Goal: Task Accomplishment & Management: Manage account settings

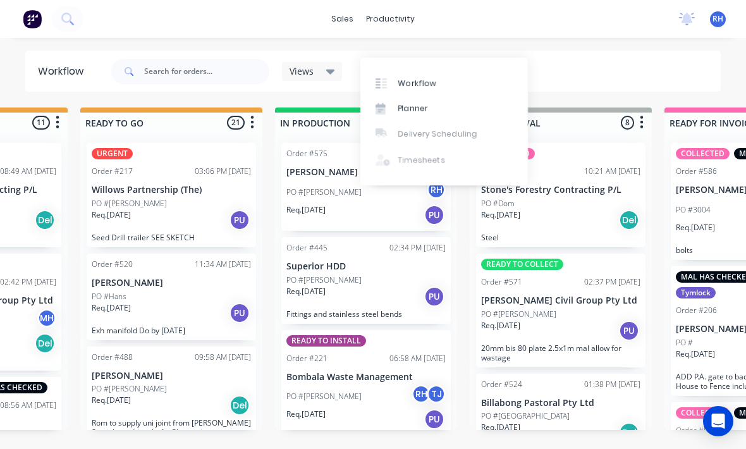
scroll to position [396, 0]
click at [339, 27] on div "sales" at bounding box center [342, 18] width 35 height 19
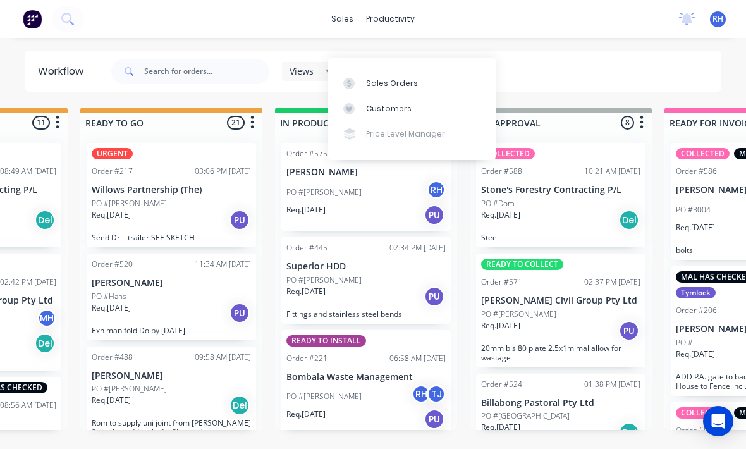
click at [400, 78] on div "Sales Orders" at bounding box center [392, 83] width 52 height 11
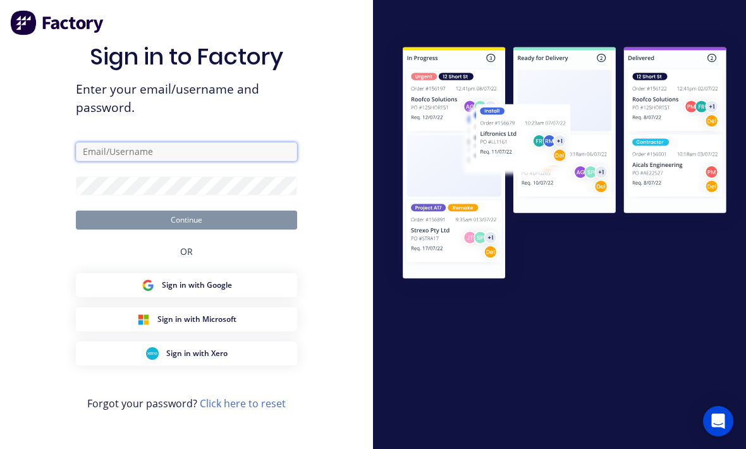
click at [237, 157] on input "text" at bounding box center [186, 151] width 221 height 19
type input "[EMAIL_ADDRESS][DOMAIN_NAME]"
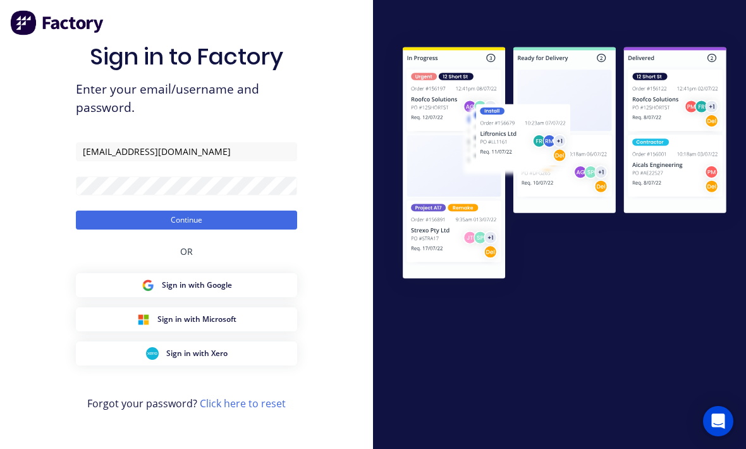
click at [187, 217] on button "Continue" at bounding box center [186, 220] width 221 height 19
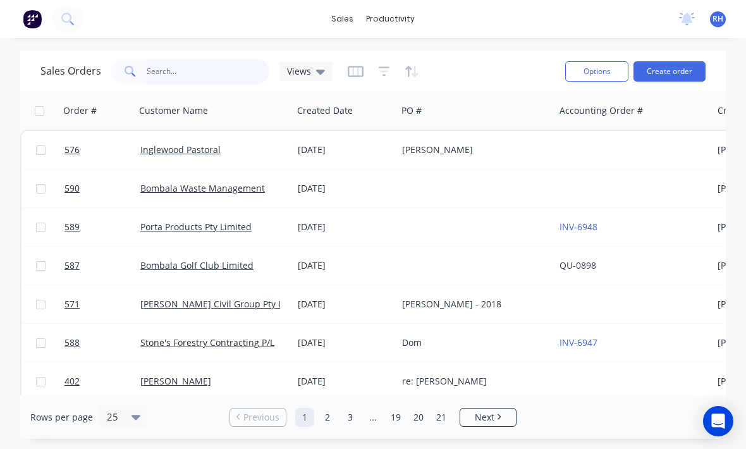
click at [226, 59] on input "text" at bounding box center [208, 71] width 123 height 25
click at [681, 61] on button "Create order" at bounding box center [670, 71] width 72 height 20
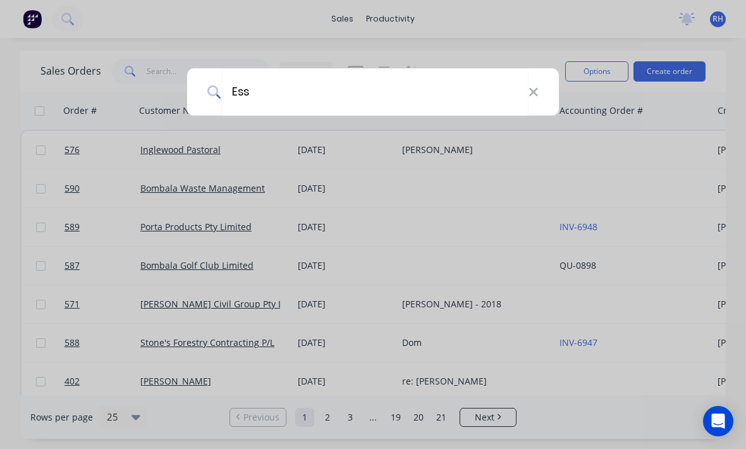
type input "Esse"
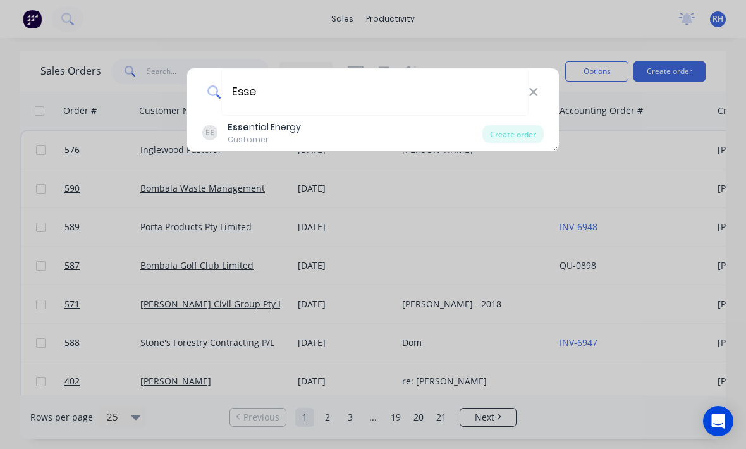
click at [326, 129] on div "EE Esse ntial Energy Customer" at bounding box center [342, 133] width 280 height 25
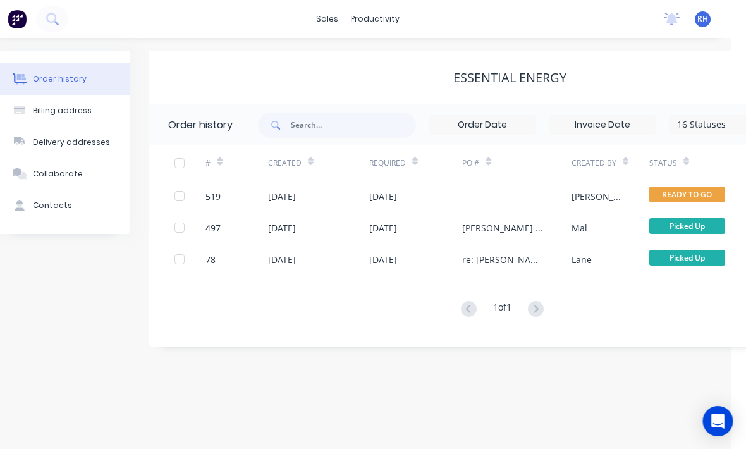
scroll to position [0, 15]
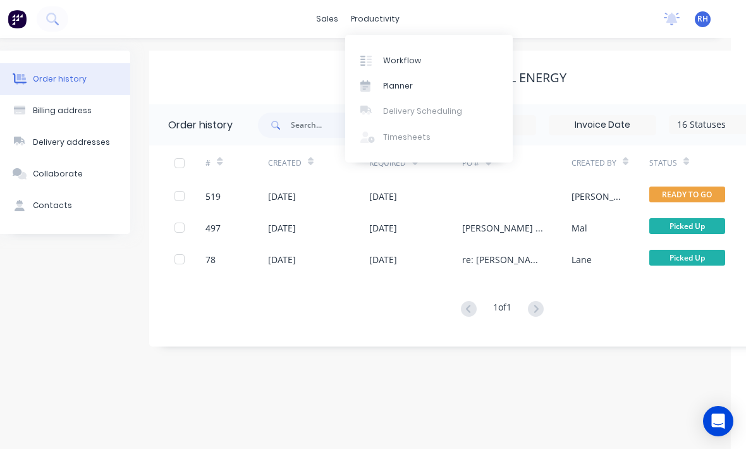
click at [397, 70] on link "Workflow" at bounding box center [429, 59] width 168 height 25
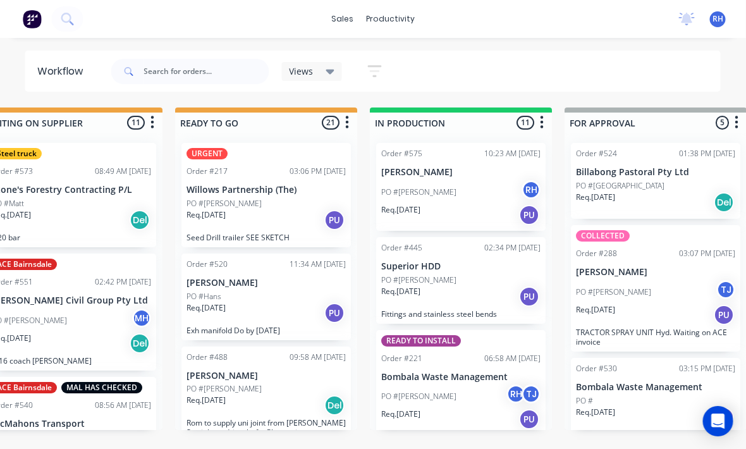
scroll to position [0, 436]
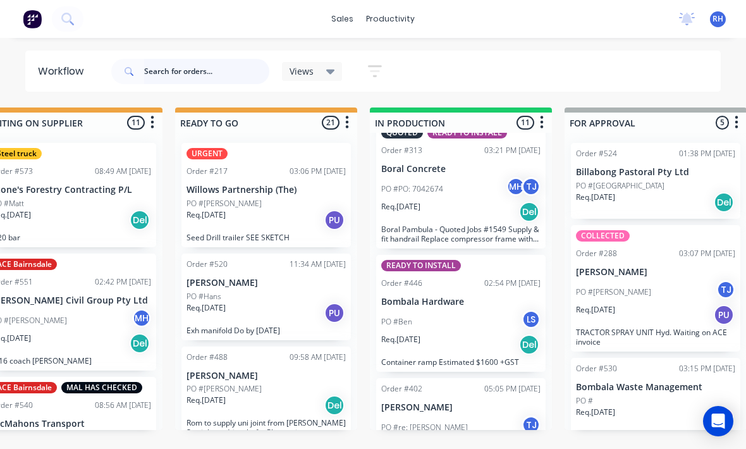
click at [174, 73] on input "text" at bounding box center [206, 71] width 125 height 25
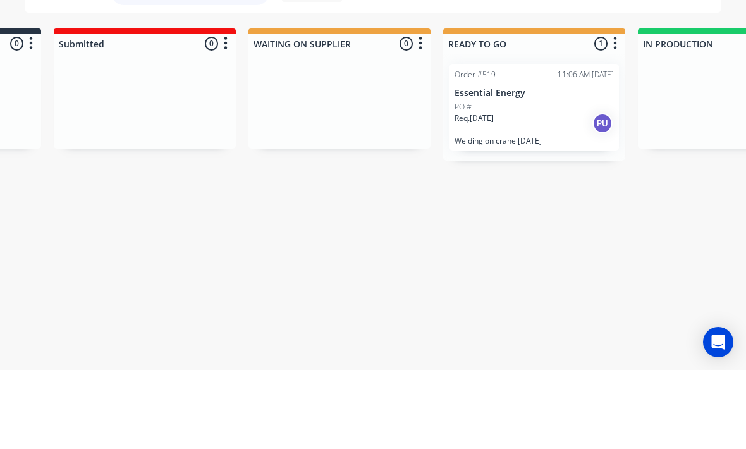
scroll to position [0, 170]
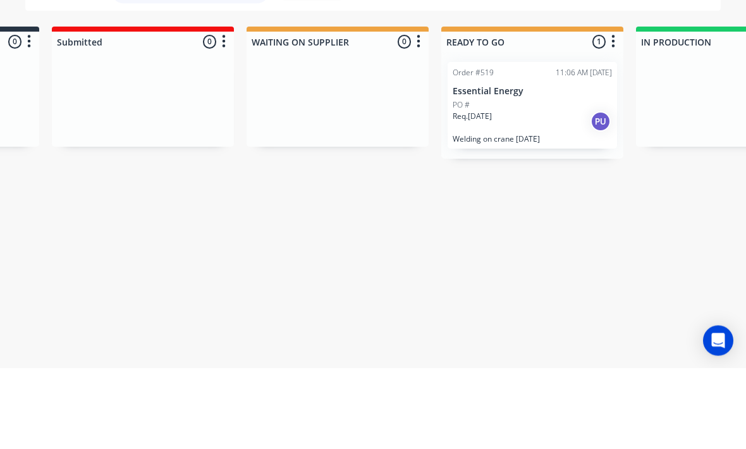
type input "Esse"
click at [562, 180] on div "PO #" at bounding box center [532, 185] width 159 height 11
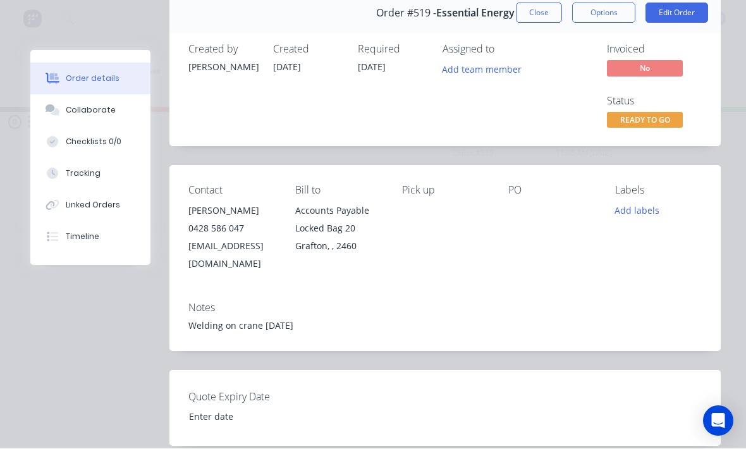
scroll to position [55, 0]
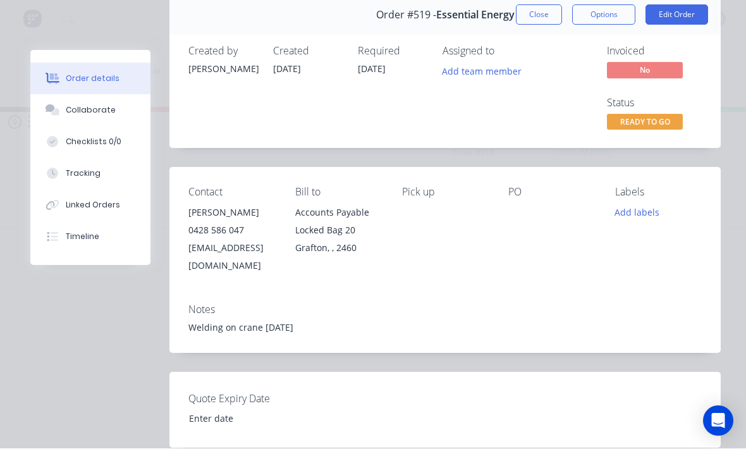
click at [99, 181] on button "Tracking" at bounding box center [90, 174] width 120 height 32
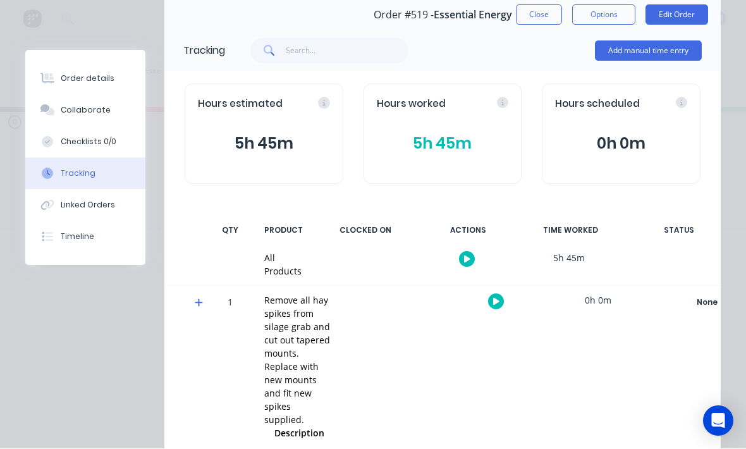
scroll to position [0, 0]
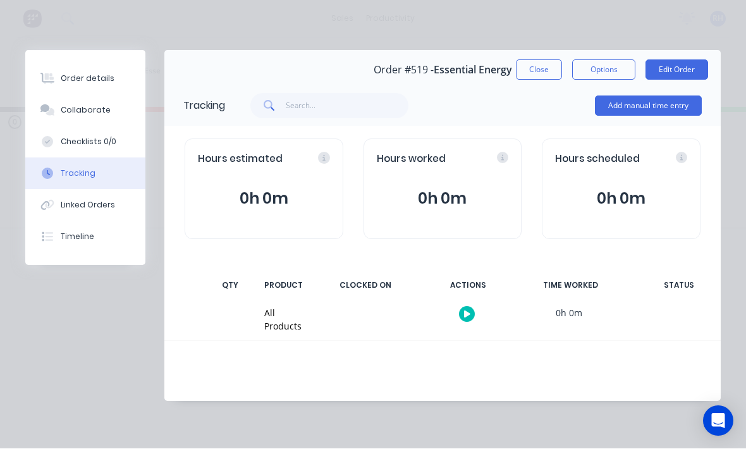
click at [682, 104] on button "Add manual time entry" at bounding box center [648, 106] width 107 height 20
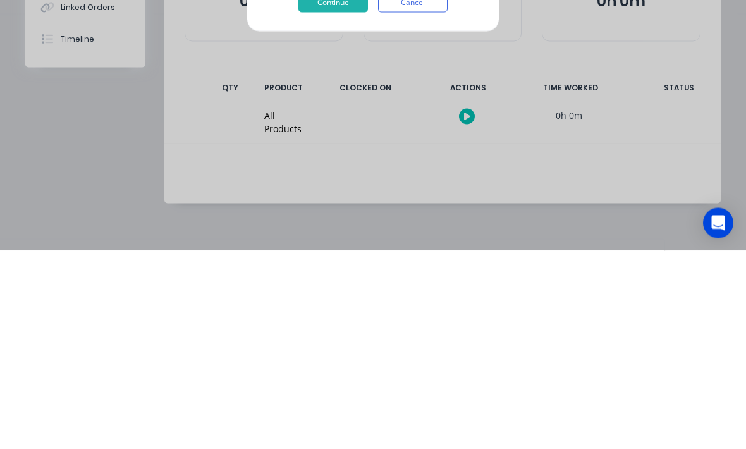
scroll to position [97, 0]
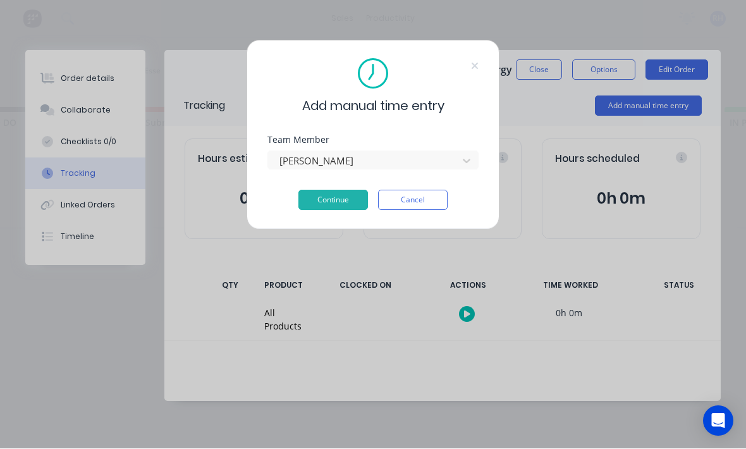
click at [323, 194] on button "Continue" at bounding box center [334, 200] width 70 height 20
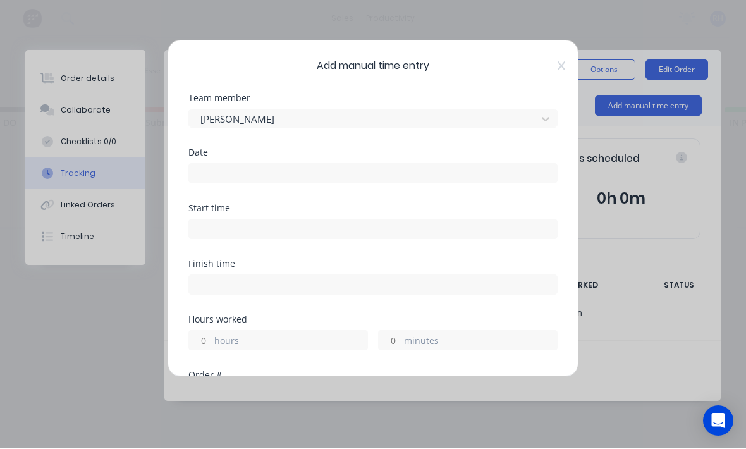
click at [368, 173] on input at bounding box center [373, 173] width 368 height 19
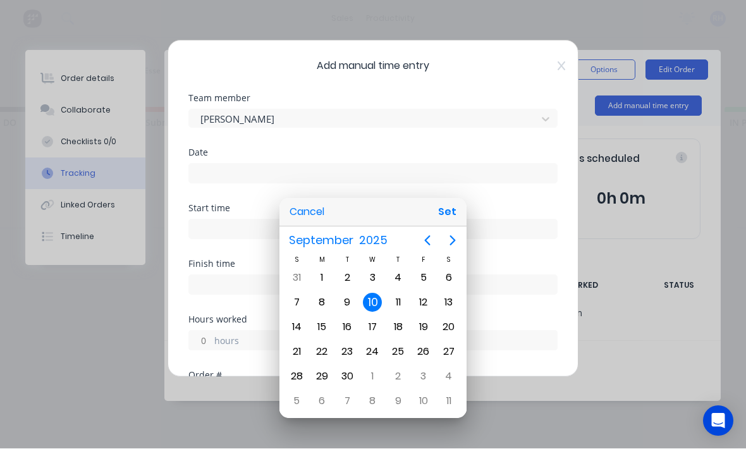
click at [454, 218] on button "Set" at bounding box center [447, 212] width 28 height 23
type input "[DATE]"
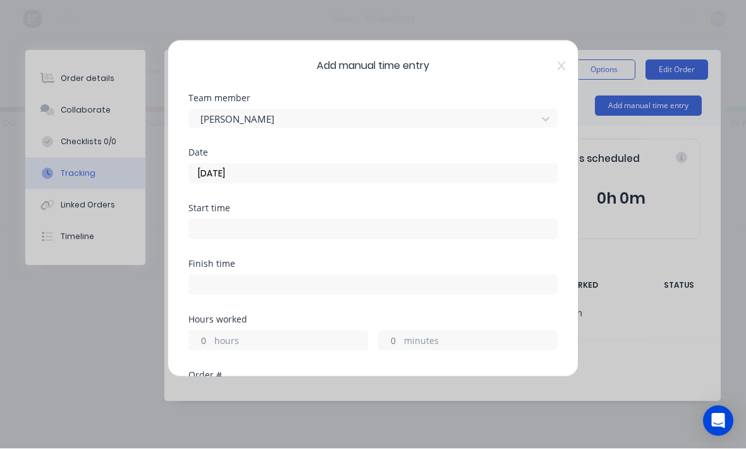
click at [367, 237] on input at bounding box center [373, 229] width 368 height 19
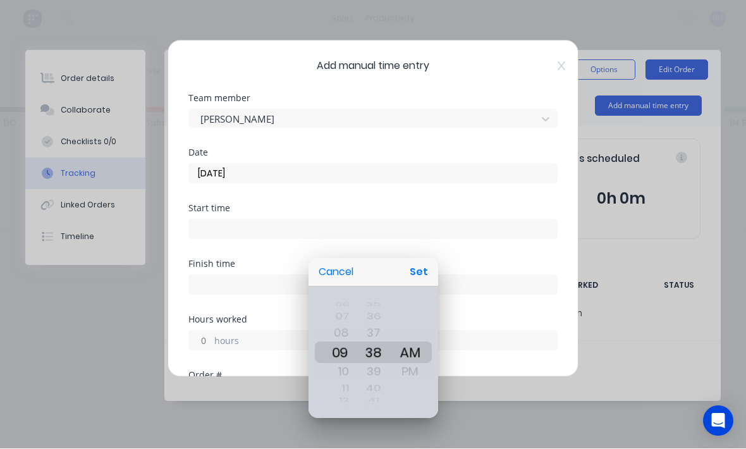
click at [424, 274] on button "Set" at bounding box center [419, 272] width 28 height 23
type input "09:38 AM"
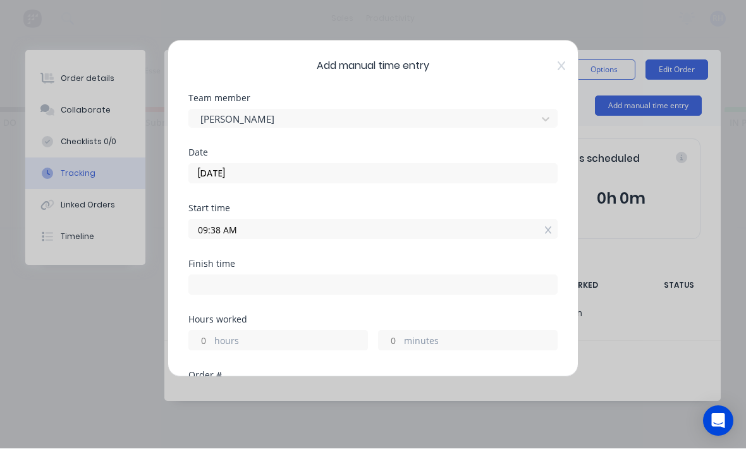
click at [343, 335] on label "hours" at bounding box center [290, 343] width 153 height 16
click at [211, 334] on input "hours" at bounding box center [200, 340] width 22 height 19
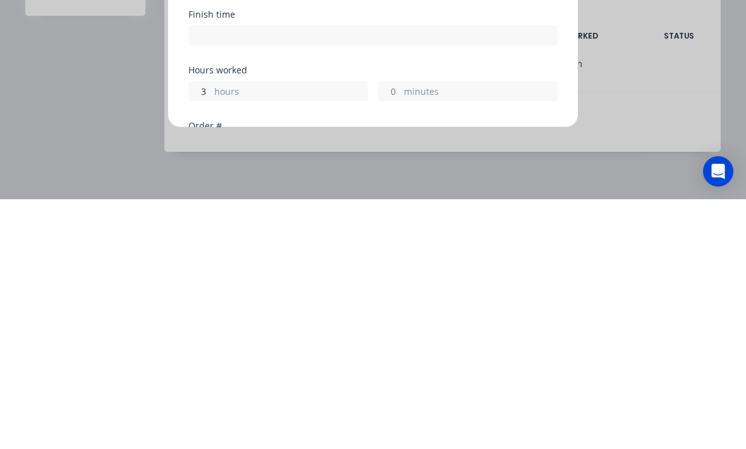
type input "3"
click at [406, 316] on div "Hours worked 3 hours minutes" at bounding box center [372, 344] width 369 height 56
type input "12:38 PM"
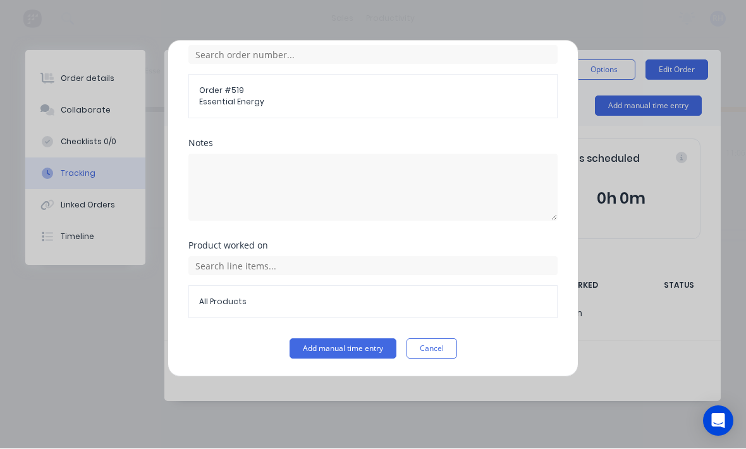
scroll to position [341, 0]
click at [378, 347] on button "Add manual time entry" at bounding box center [343, 349] width 107 height 20
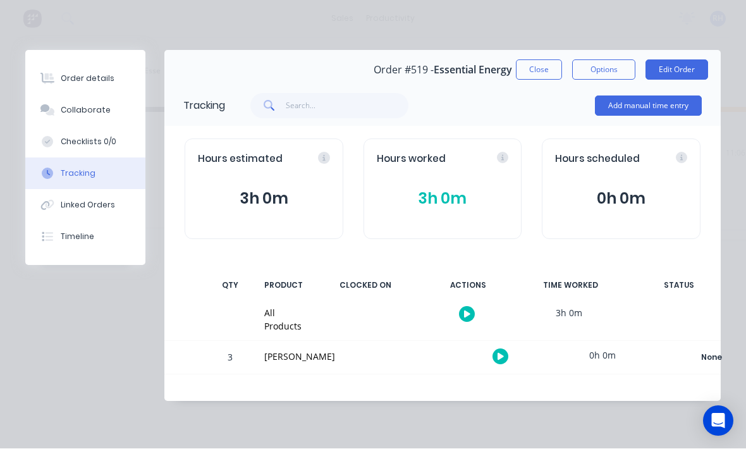
click at [91, 80] on div "Order details" at bounding box center [88, 78] width 54 height 11
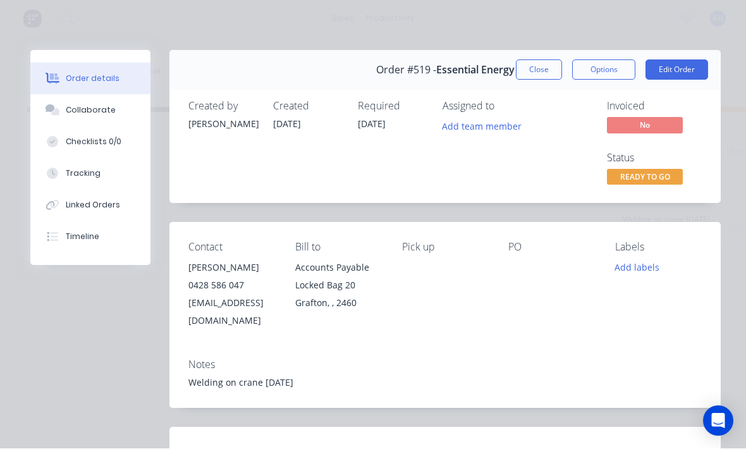
scroll to position [0, 0]
click at [682, 71] on button "Edit Order" at bounding box center [677, 70] width 63 height 20
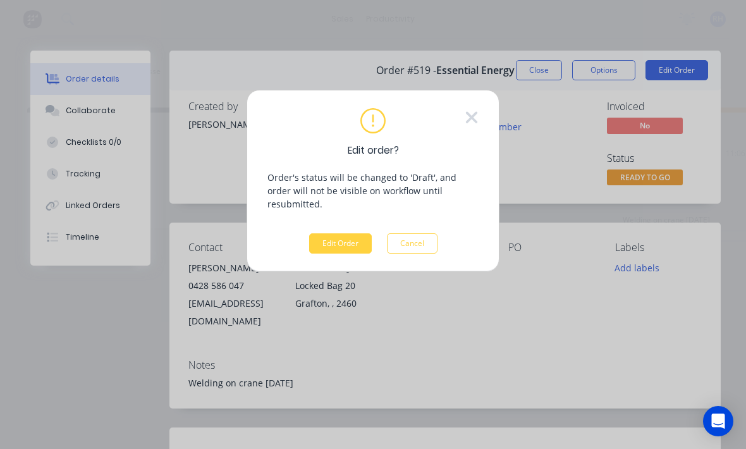
click at [350, 235] on button "Edit Order" at bounding box center [340, 243] width 63 height 20
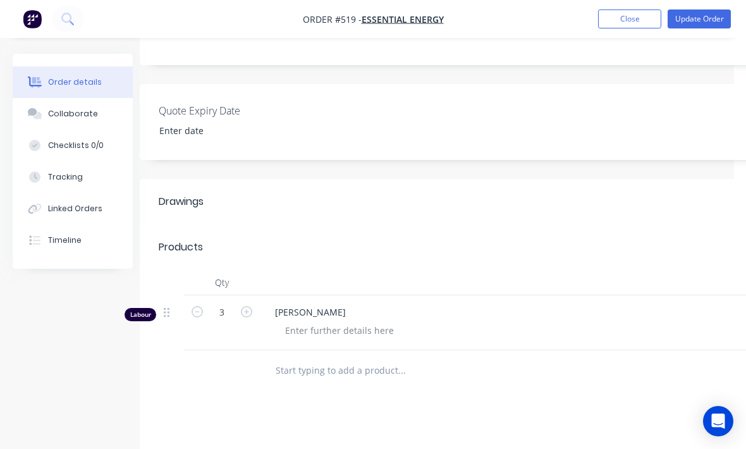
scroll to position [287, 12]
click at [464, 271] on div at bounding box center [513, 283] width 506 height 25
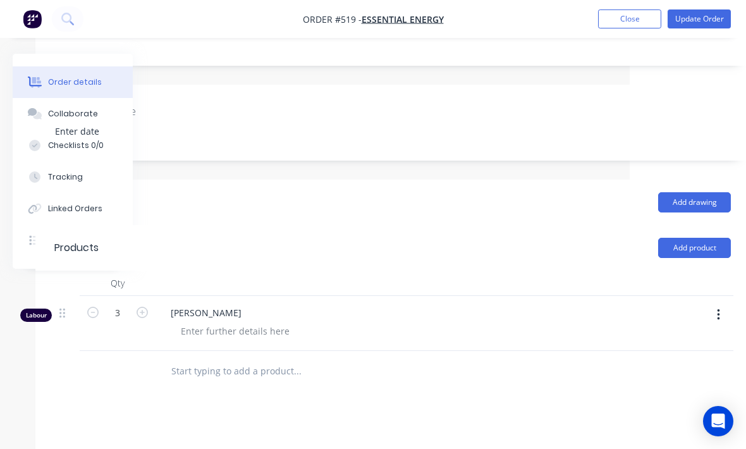
scroll to position [287, 133]
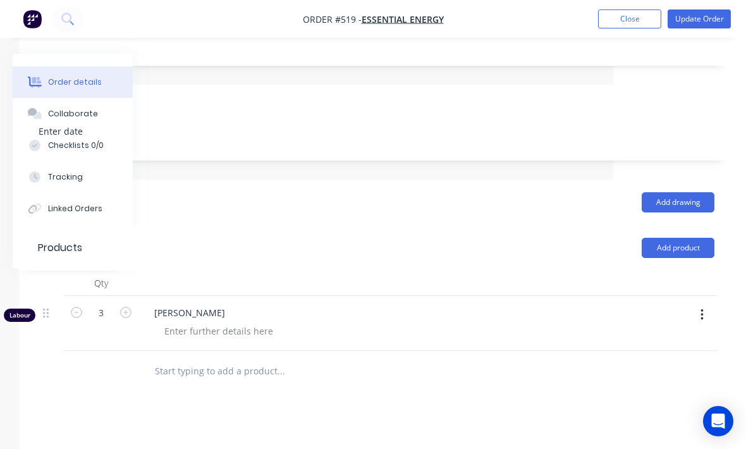
click at [704, 304] on button "button" at bounding box center [702, 315] width 30 height 23
click at [557, 330] on div "[PERSON_NAME]" at bounding box center [392, 323] width 506 height 55
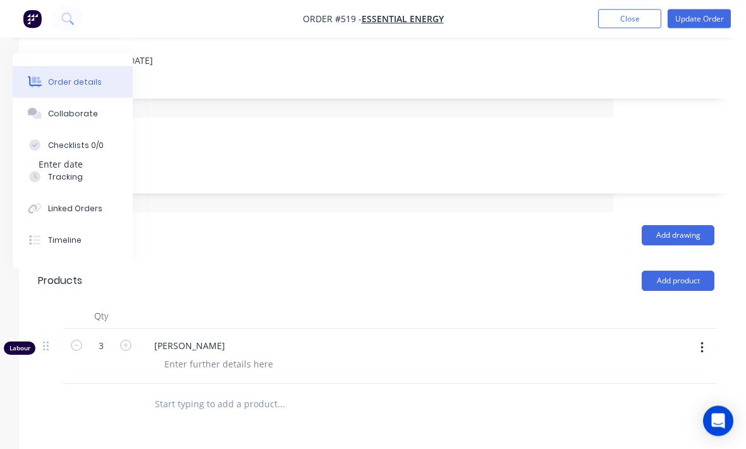
scroll to position [253, 133]
click at [271, 393] on input "text" at bounding box center [280, 405] width 253 height 25
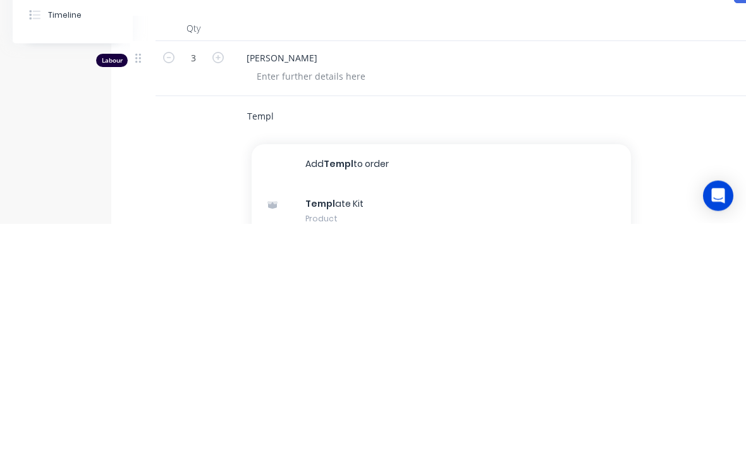
scroll to position [345, 40]
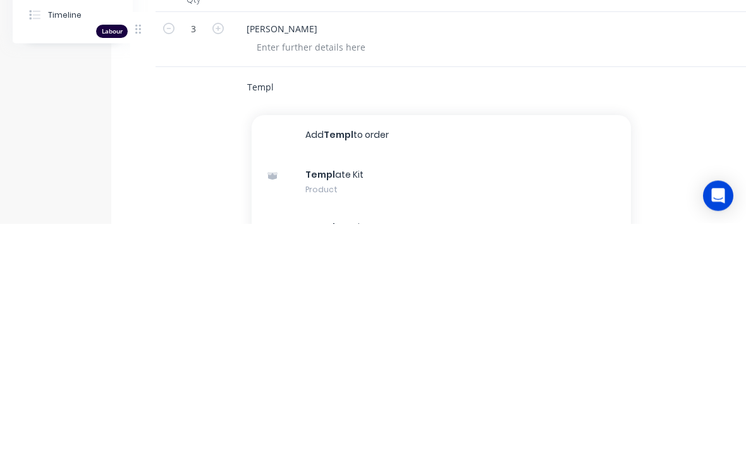
type input "Templ"
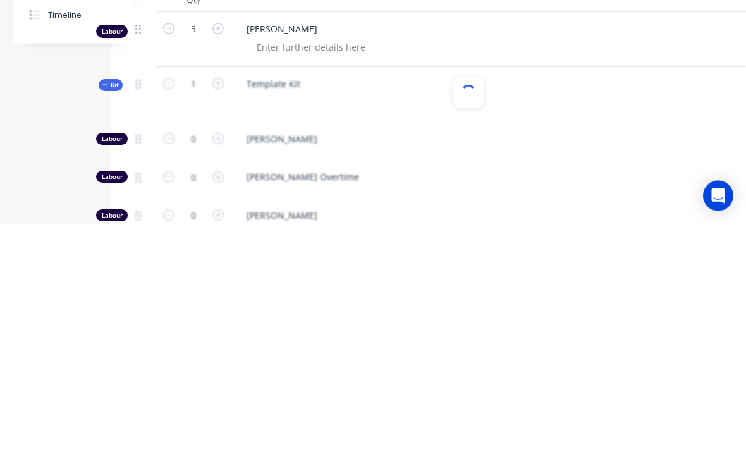
scroll to position [396, 40]
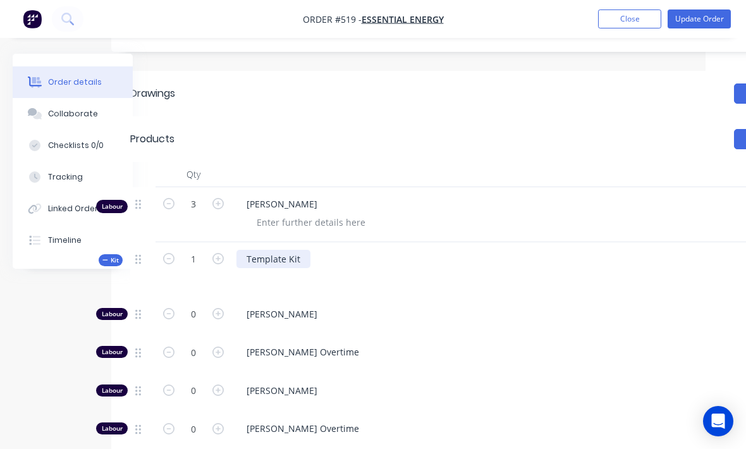
click at [307, 250] on div "Template Kit" at bounding box center [274, 259] width 74 height 18
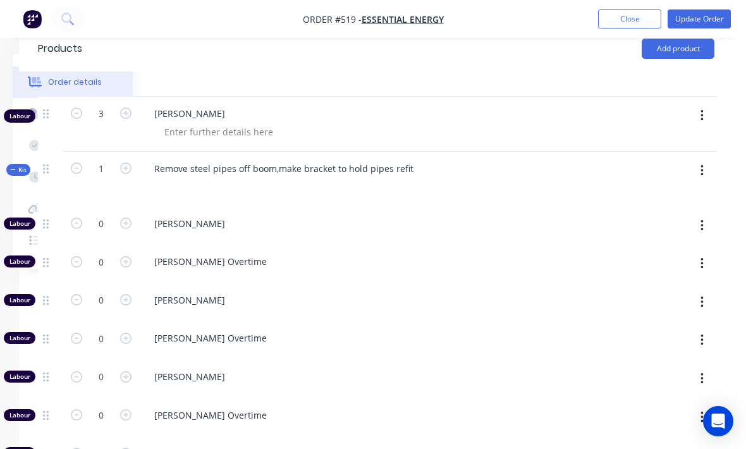
scroll to position [484, 133]
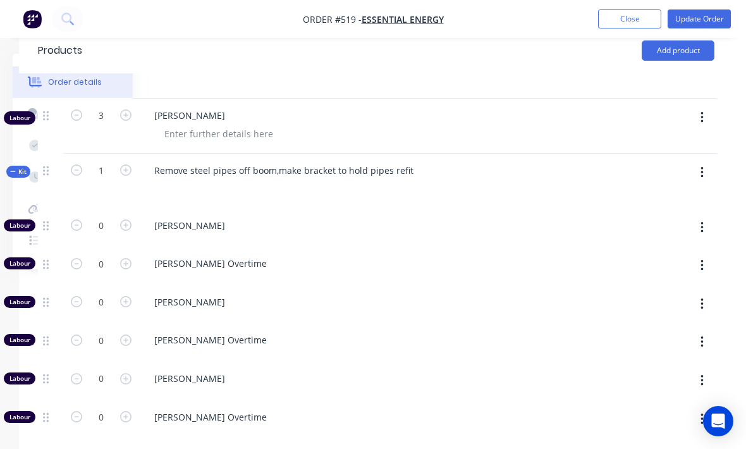
click at [701, 166] on icon "button" at bounding box center [702, 173] width 3 height 14
click at [671, 197] on div "Add product to kit" at bounding box center [656, 206] width 97 height 18
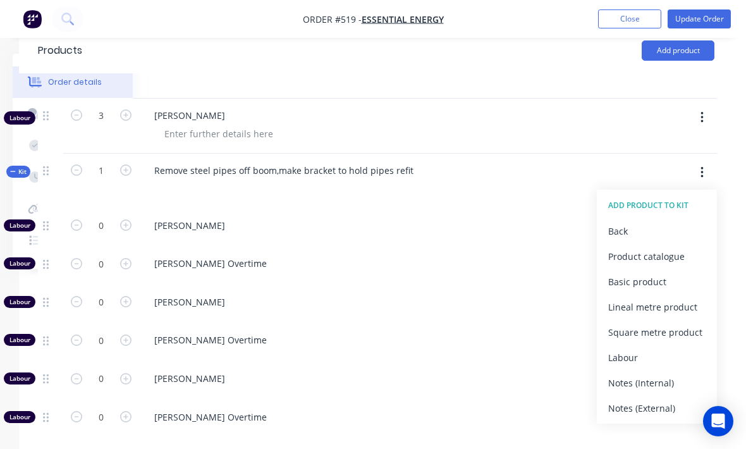
click at [674, 247] on div "Product catalogue" at bounding box center [656, 256] width 97 height 18
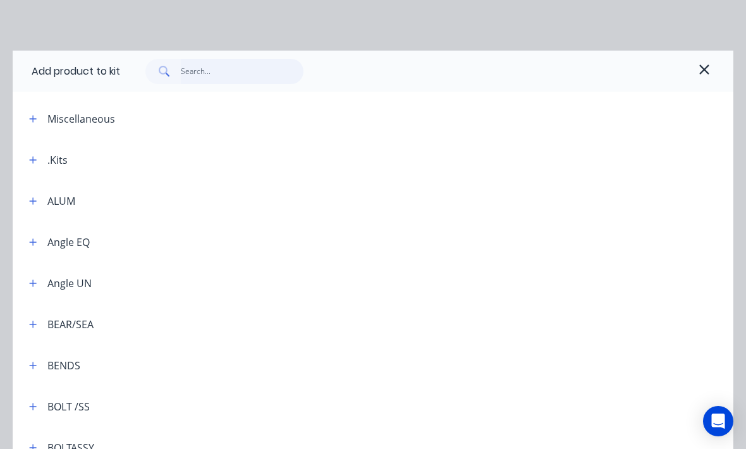
click at [231, 77] on input "text" at bounding box center [242, 71] width 123 height 25
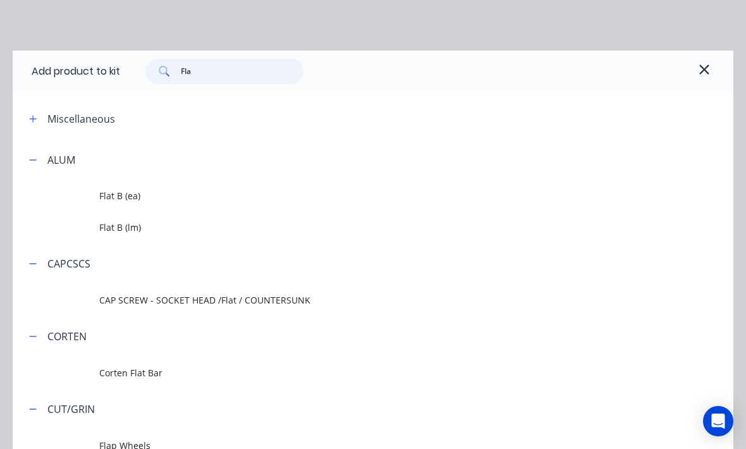
type input "Flat"
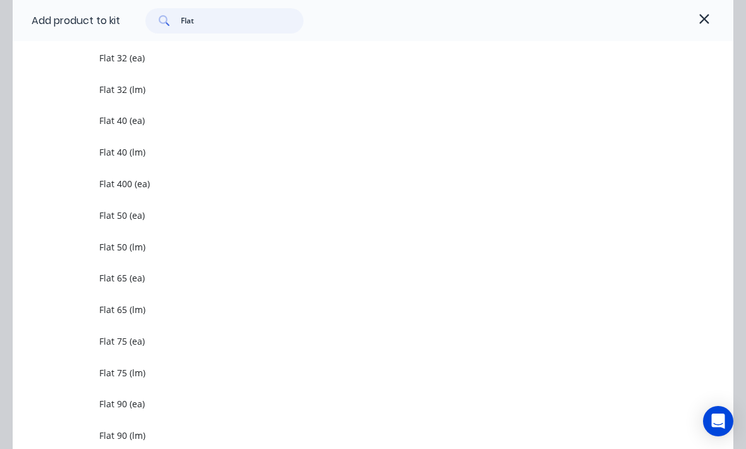
scroll to position [1212, 0]
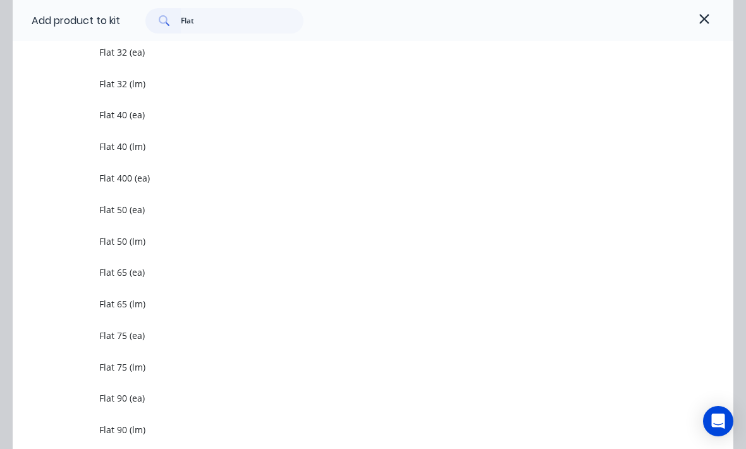
click at [253, 156] on td "Flat 40 (lm)" at bounding box center [416, 147] width 634 height 32
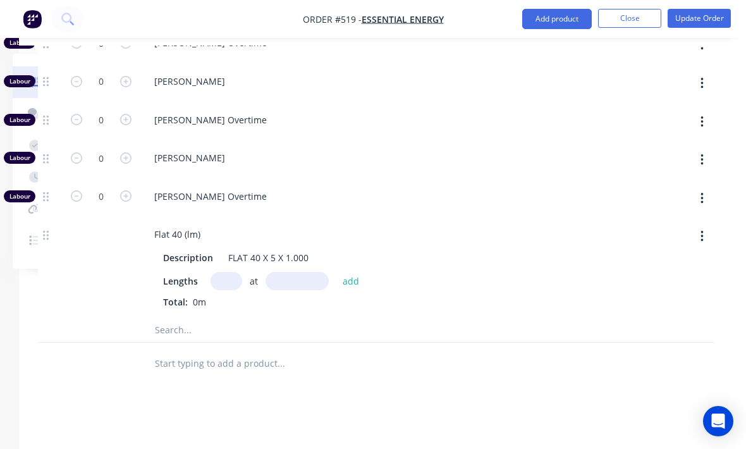
scroll to position [787, 133]
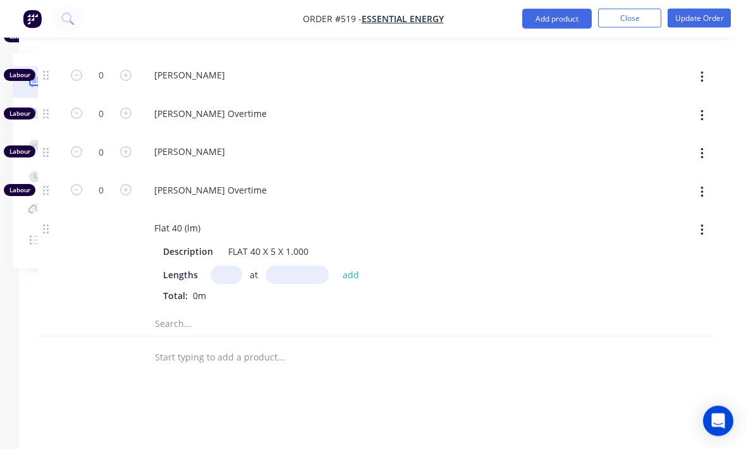
click at [224, 266] on input "text" at bounding box center [227, 275] width 32 height 18
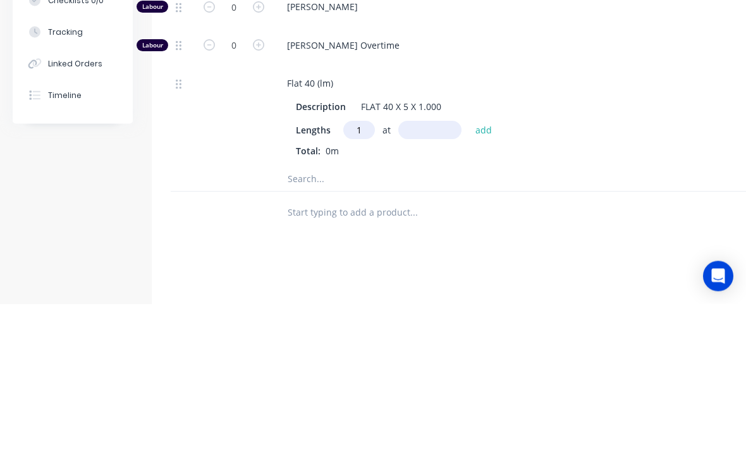
type input "1"
click at [425, 266] on input "text" at bounding box center [429, 275] width 63 height 18
click at [613, 212] on div "Flat 40 (lm) Description FLAT 40 X 5 X 1.000 Lengths 1 at 400 add Total: 0m" at bounding box center [525, 261] width 506 height 99
type input "400mm"
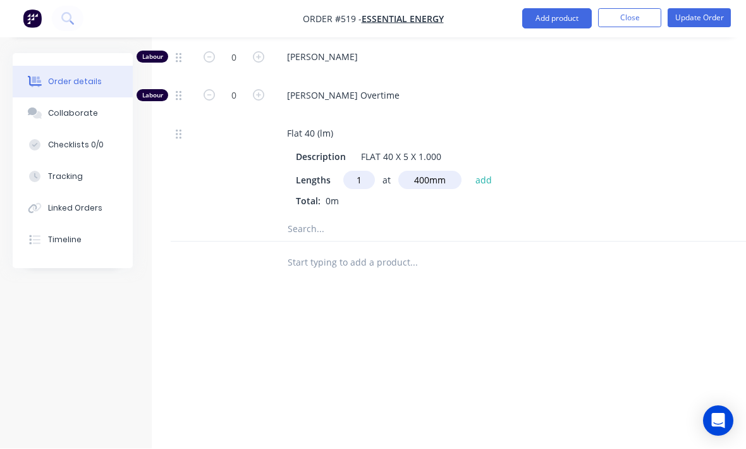
click at [479, 172] on button "add" at bounding box center [484, 180] width 30 height 17
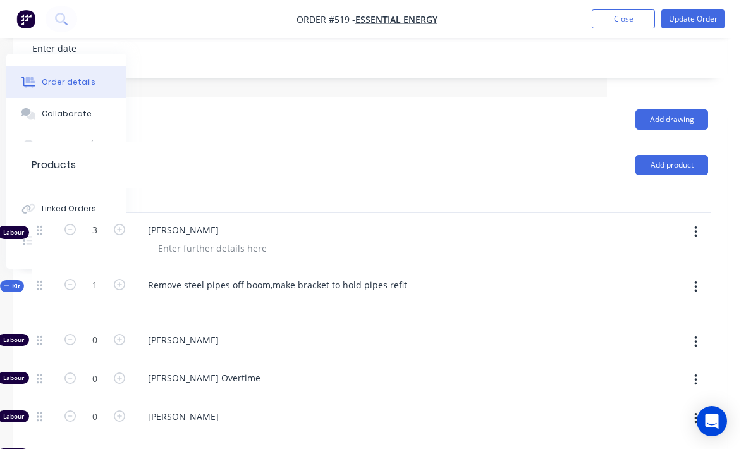
scroll to position [341, 133]
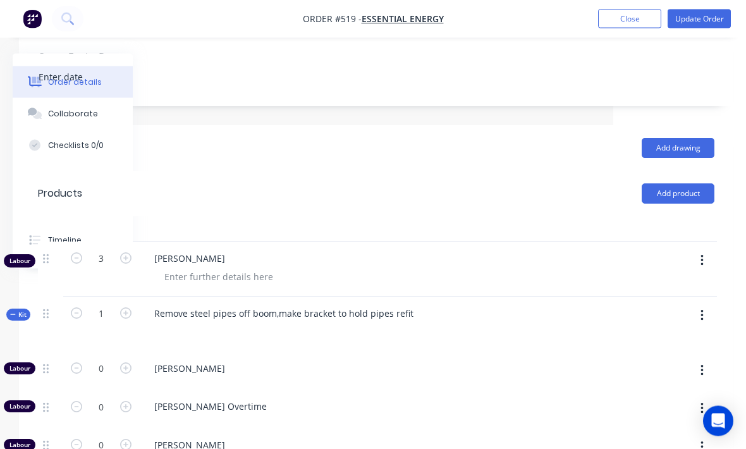
click at [707, 305] on button "button" at bounding box center [702, 316] width 30 height 23
click at [675, 340] on div "Add product to kit" at bounding box center [656, 349] width 97 height 18
click at [662, 390] on div "Product catalogue" at bounding box center [656, 399] width 97 height 18
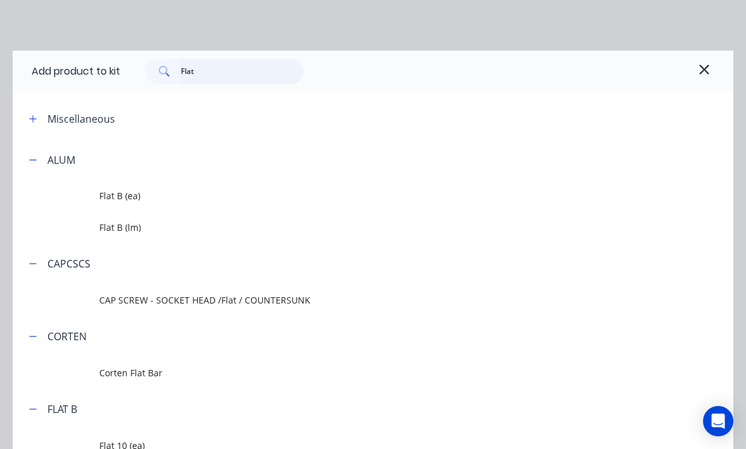
click at [243, 63] on input "Flat" at bounding box center [242, 71] width 123 height 25
click at [237, 83] on input "Flat" at bounding box center [242, 71] width 123 height 25
type input "F"
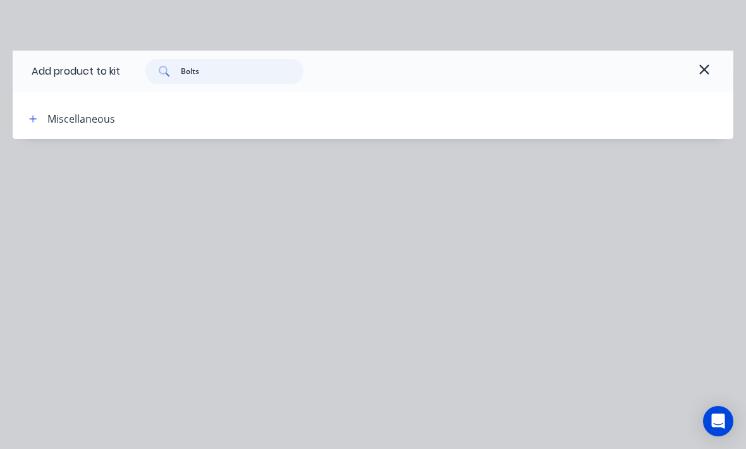
type input "Bolt"
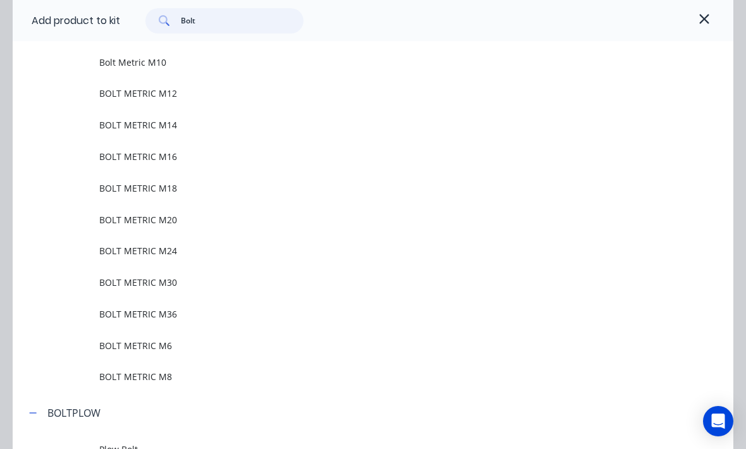
scroll to position [589, 0]
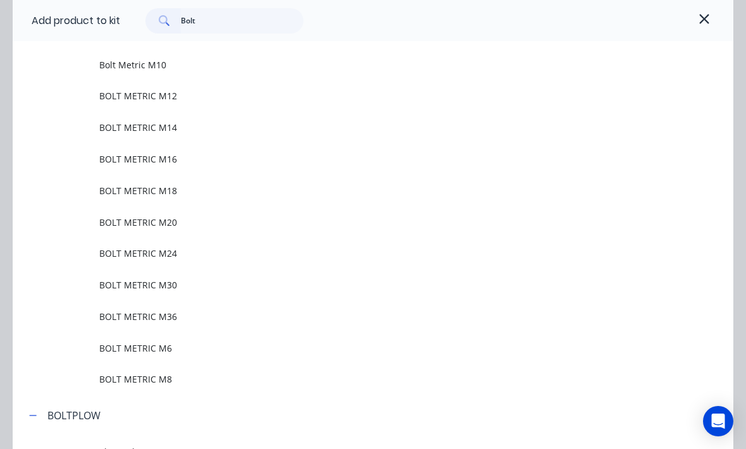
click at [235, 66] on span "Bolt Metric M10" at bounding box center [353, 64] width 508 height 13
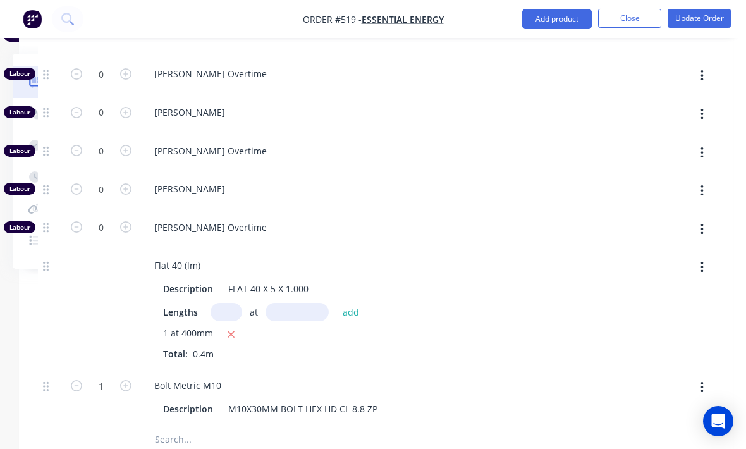
scroll to position [754, 133]
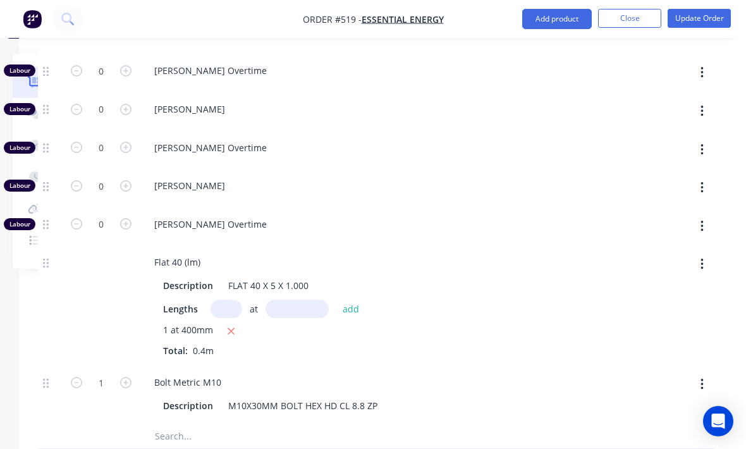
click at [130, 377] on icon "button" at bounding box center [125, 382] width 11 height 11
type input "2"
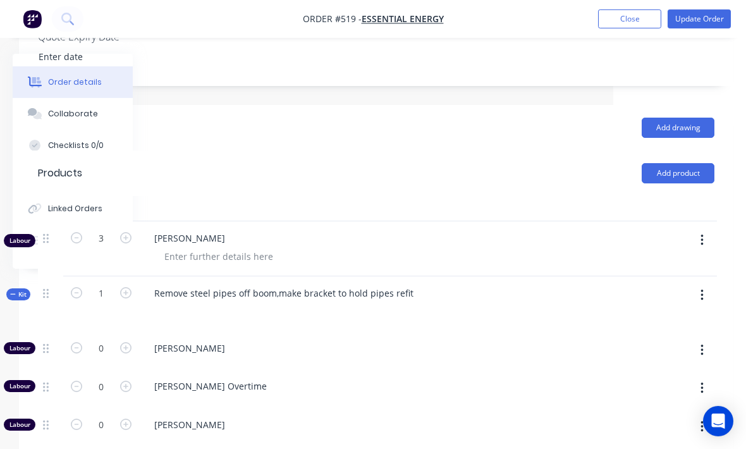
click at [705, 284] on button "button" at bounding box center [702, 295] width 30 height 23
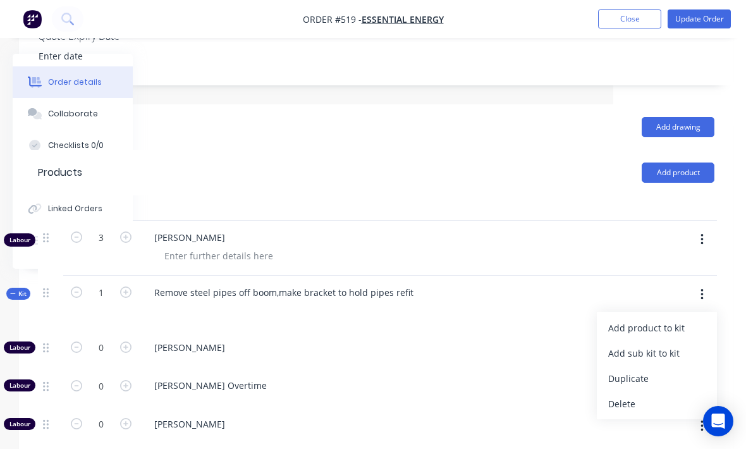
click at [681, 319] on div "Add product to kit" at bounding box center [656, 328] width 97 height 18
click at [660, 369] on div "Product catalogue" at bounding box center [656, 378] width 97 height 18
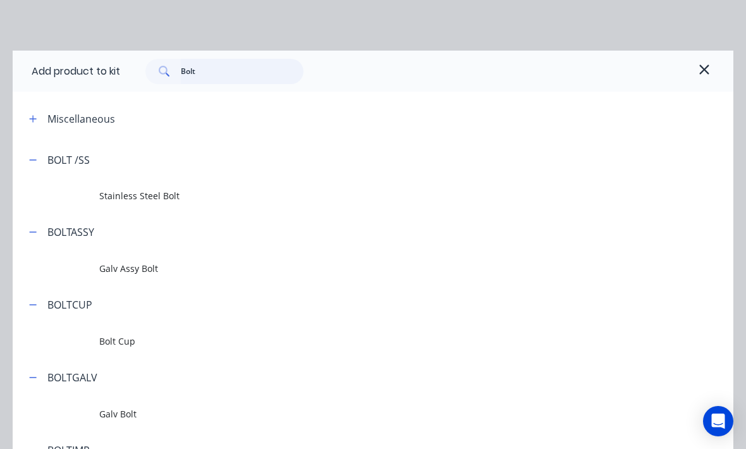
click at [235, 65] on input "Bolt" at bounding box center [242, 71] width 123 height 25
click at [254, 60] on input "Bolt" at bounding box center [242, 71] width 123 height 25
click at [250, 71] on input "Bolt" at bounding box center [242, 71] width 123 height 25
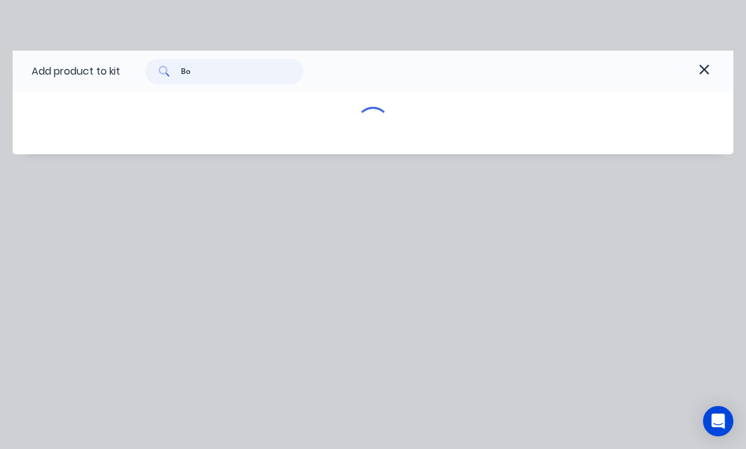
type input "B"
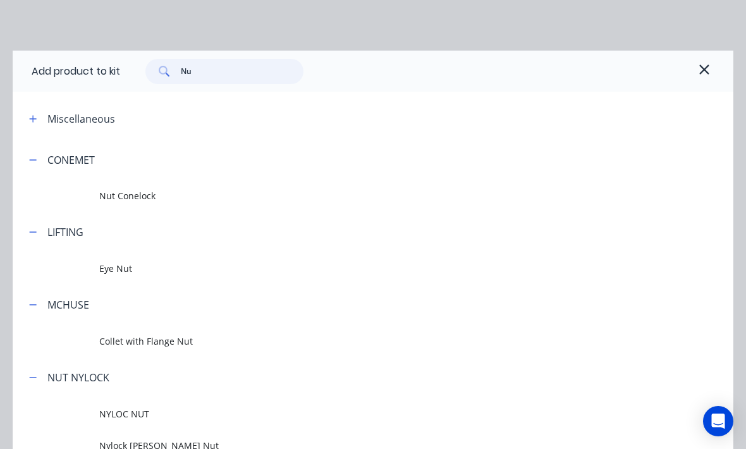
type input "Nut"
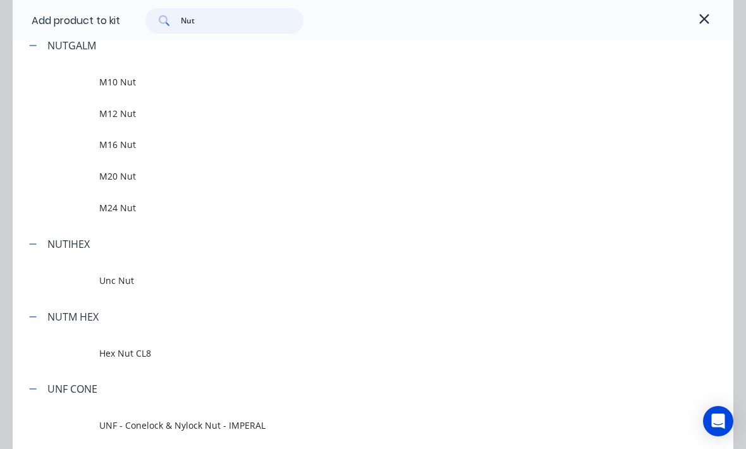
scroll to position [539, 0]
click at [393, 89] on span "M10 Nut" at bounding box center [353, 82] width 508 height 13
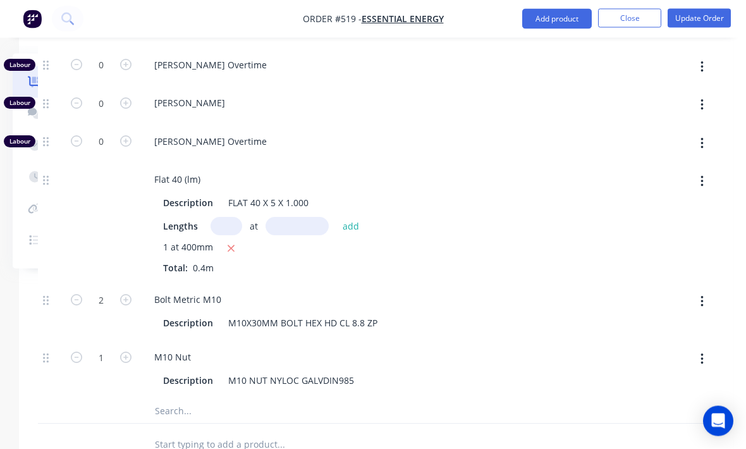
click at [123, 350] on button "button" at bounding box center [126, 356] width 16 height 13
type input "2"
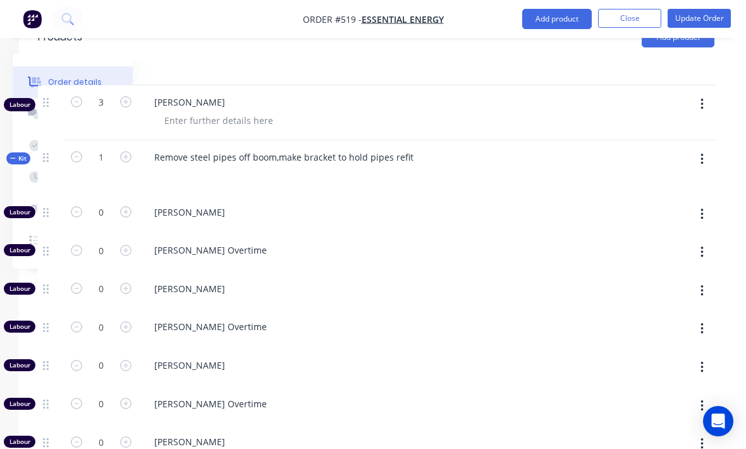
scroll to position [497, 133]
click at [705, 149] on button "button" at bounding box center [702, 160] width 30 height 23
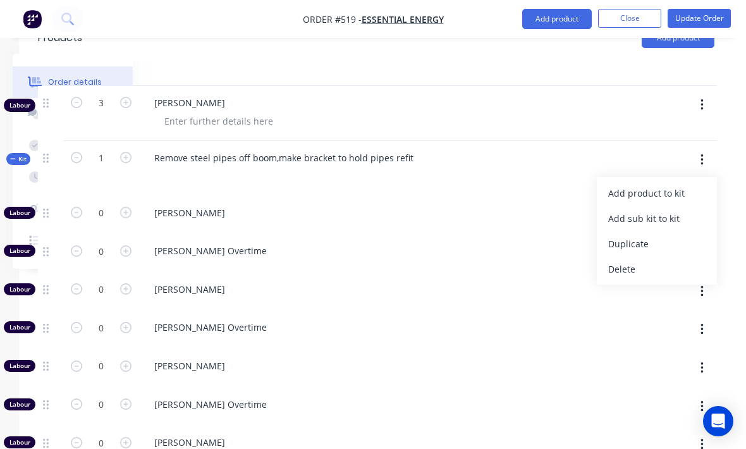
click at [682, 184] on div "Add product to kit" at bounding box center [656, 193] width 97 height 18
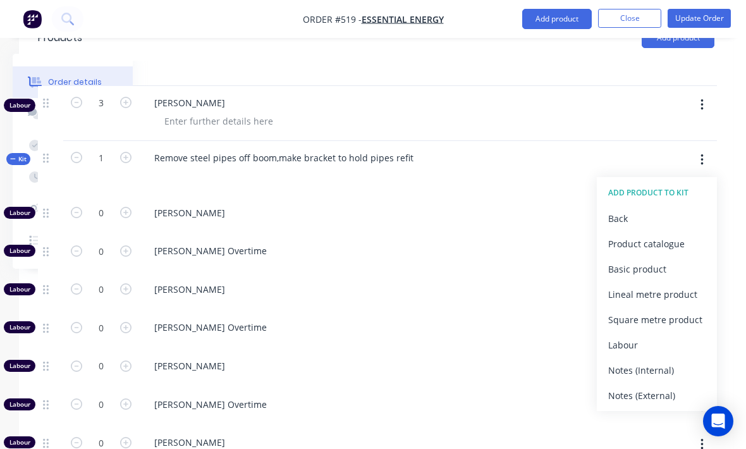
click at [675, 235] on div "Product catalogue" at bounding box center [656, 244] width 97 height 18
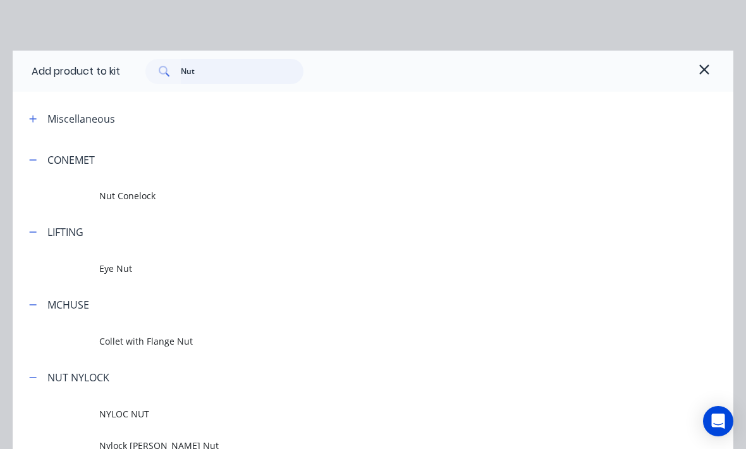
click at [247, 73] on input "Nut" at bounding box center [242, 71] width 123 height 25
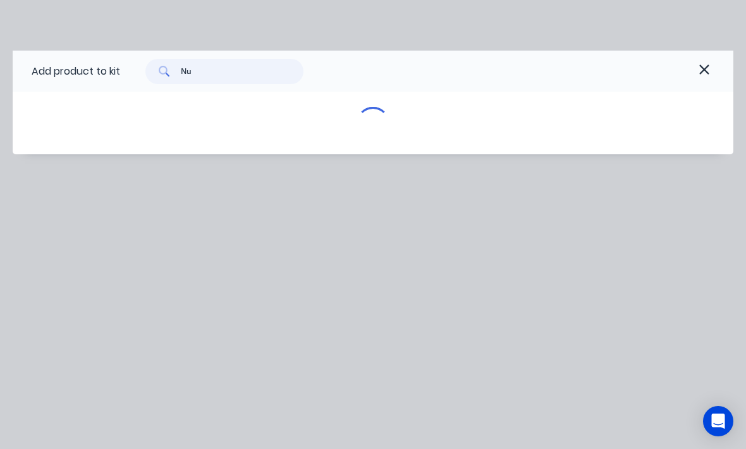
type input "N"
type input "Washer"
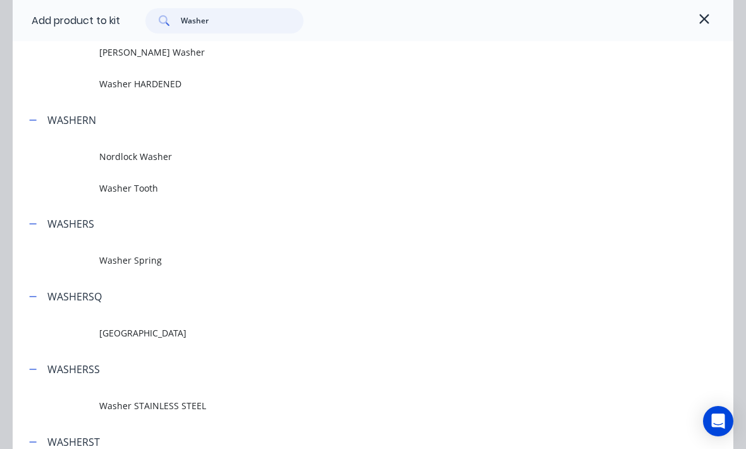
scroll to position [222, 0]
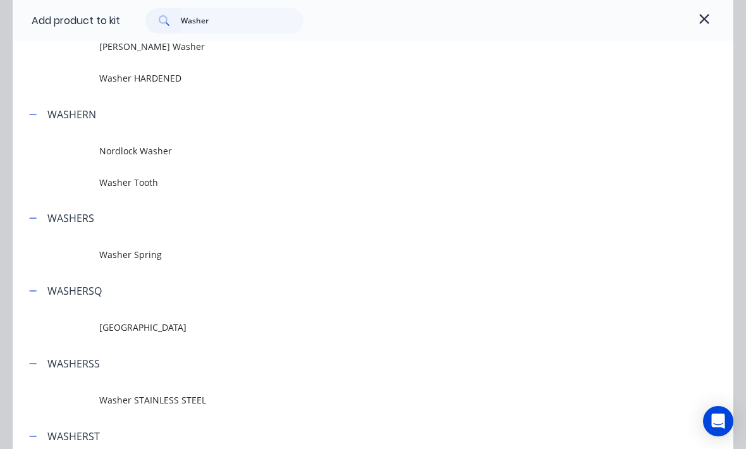
click at [313, 87] on td "Washer HARDENED" at bounding box center [416, 79] width 634 height 32
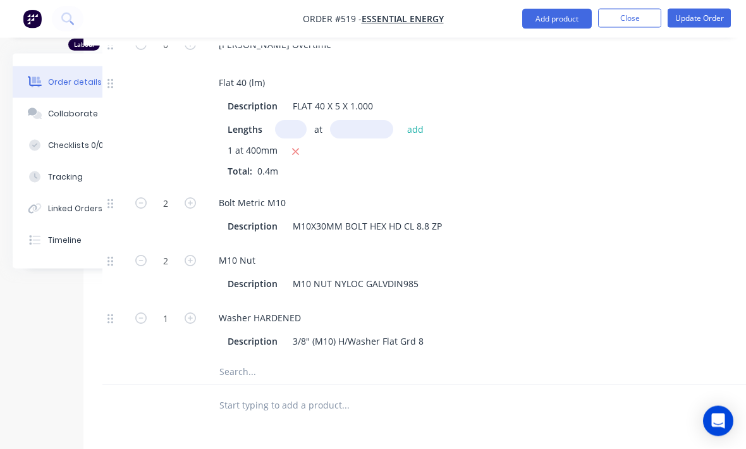
scroll to position [934, 68]
click at [195, 312] on icon "button" at bounding box center [190, 317] width 11 height 11
type input "2"
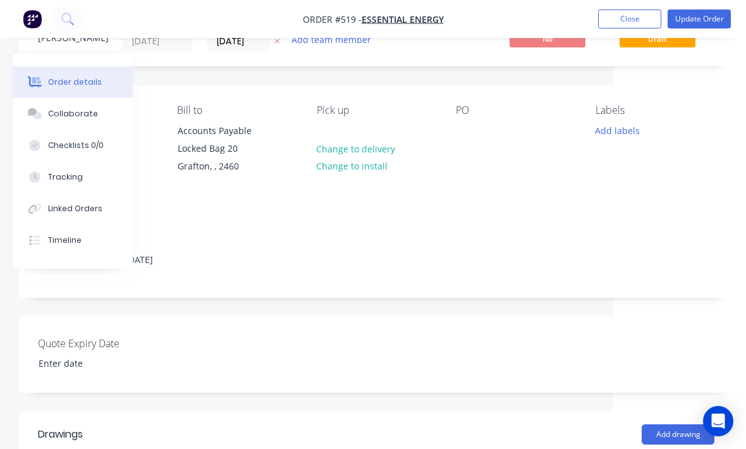
scroll to position [54, 133]
click at [468, 131] on div at bounding box center [466, 131] width 20 height 18
click at [694, 125] on div "Add labels" at bounding box center [655, 130] width 119 height 17
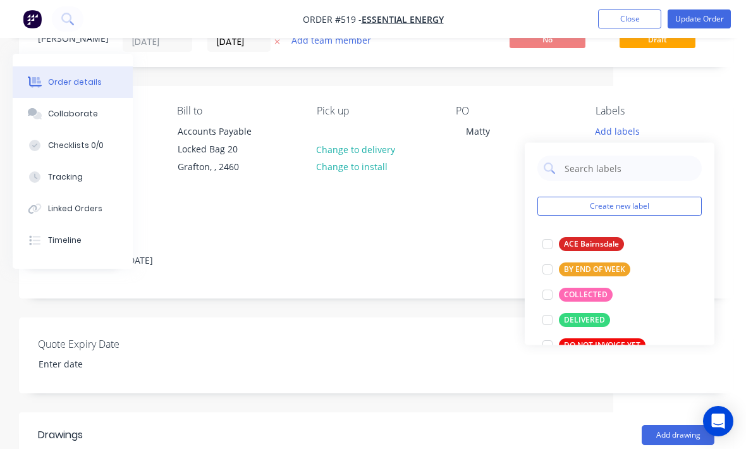
click at [710, 144] on div "Create new label ACE Bairnsdale edit BY END OF WEEK edit COLLECTED edit DELIVER…" at bounding box center [620, 244] width 190 height 202
click at [705, 17] on button "Update Order" at bounding box center [699, 18] width 63 height 19
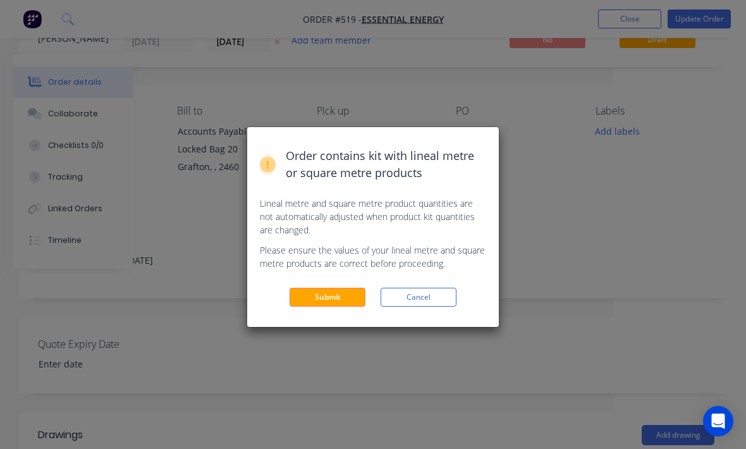
click at [333, 302] on button "Submit" at bounding box center [328, 297] width 76 height 19
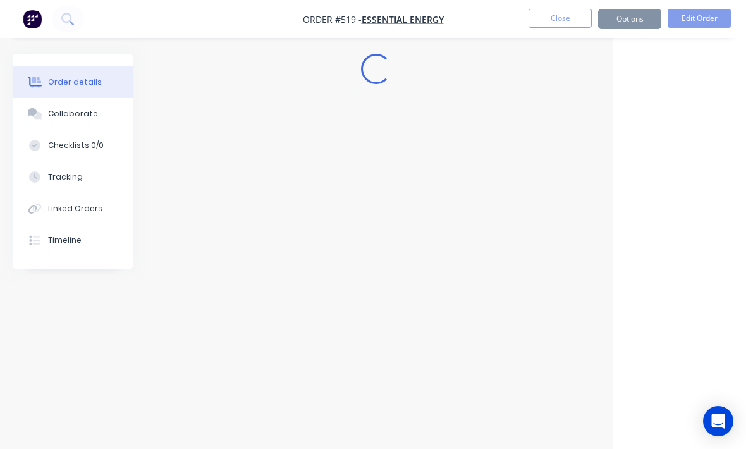
scroll to position [42, 133]
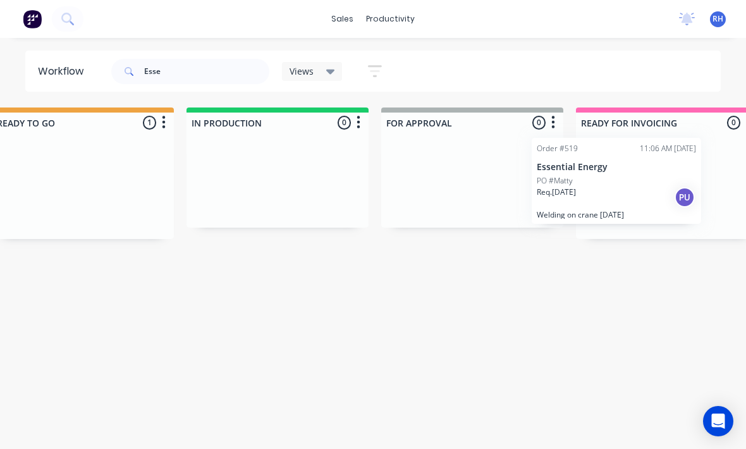
scroll to position [0, 626]
